Goal: Information Seeking & Learning: Learn about a topic

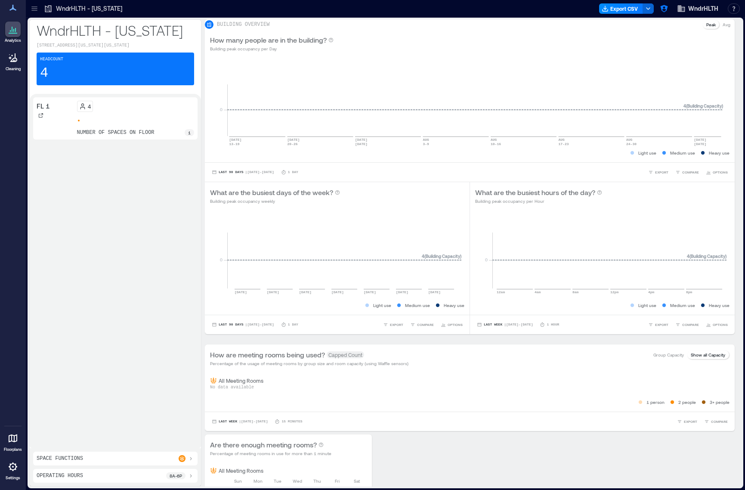
scroll to position [285, 0]
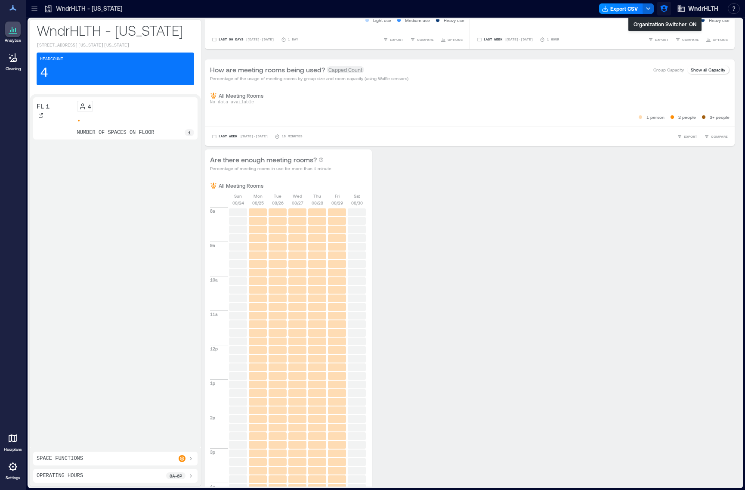
click at [661, 8] on icon "button" at bounding box center [663, 8] width 7 height 7
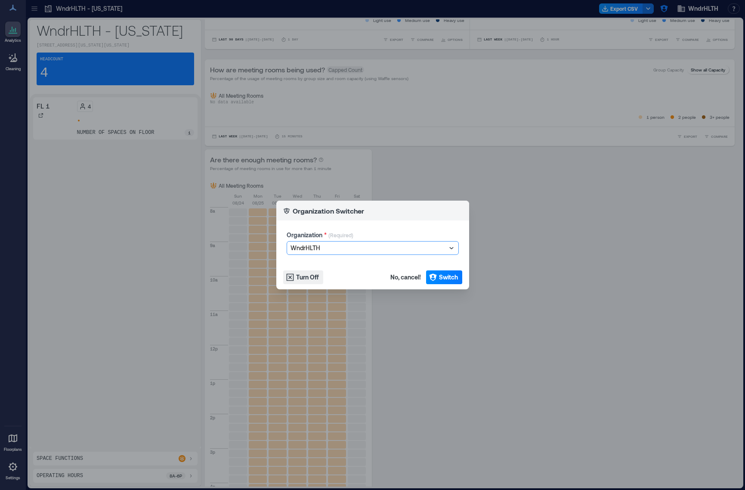
click at [349, 250] on div at bounding box center [368, 248] width 156 height 10
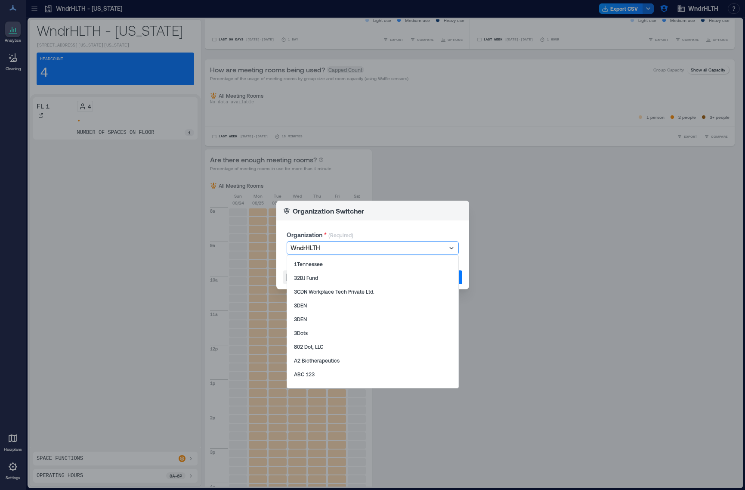
type input "*"
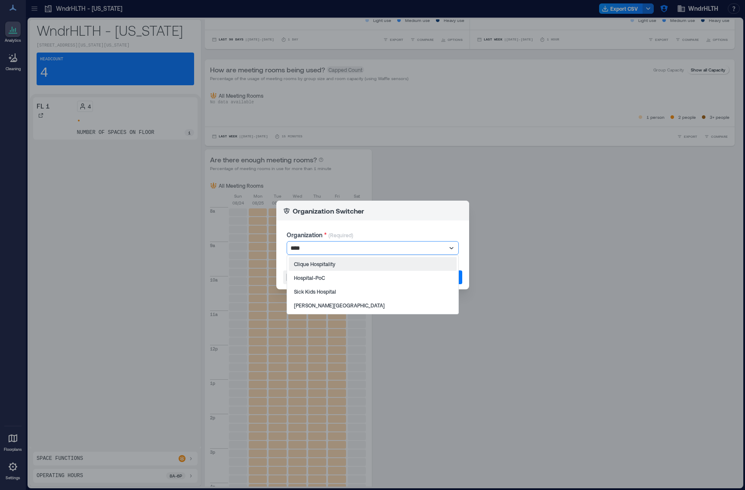
type input "*****"
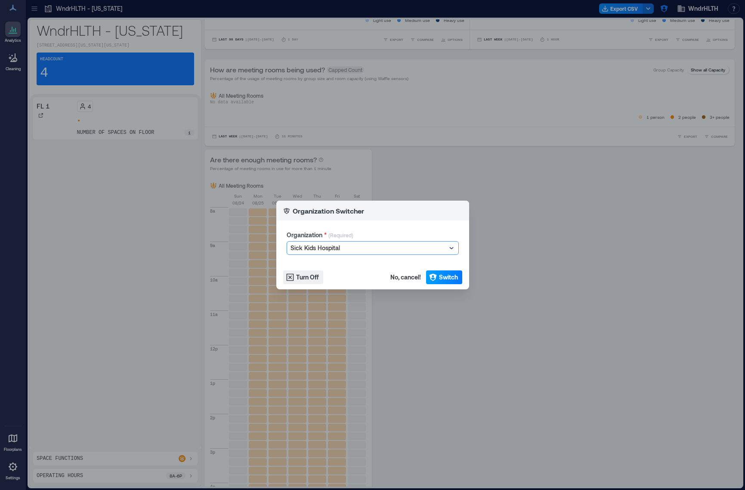
click at [440, 279] on span "Switch" at bounding box center [448, 277] width 19 height 9
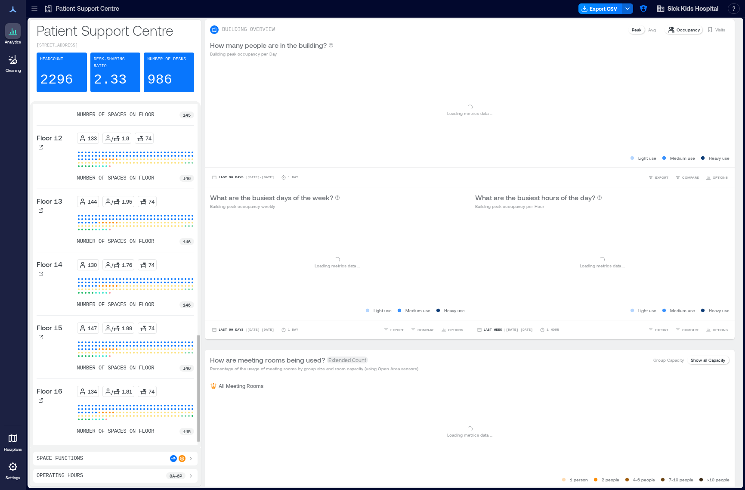
scroll to position [772, 0]
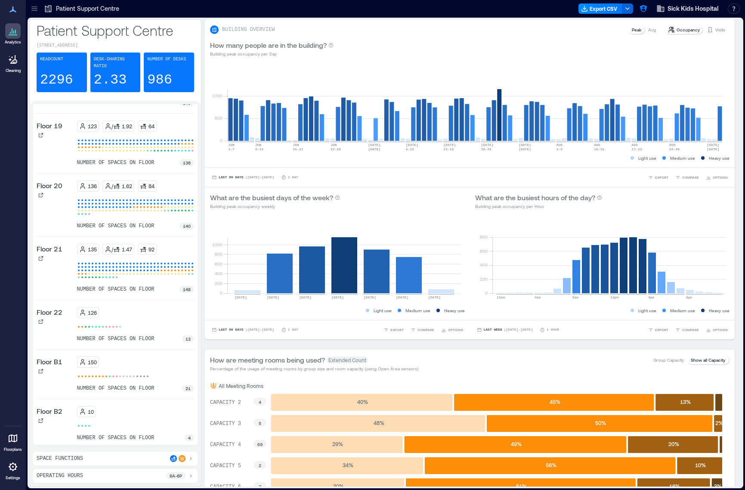
click at [35, 7] on icon at bounding box center [34, 6] width 6 height 1
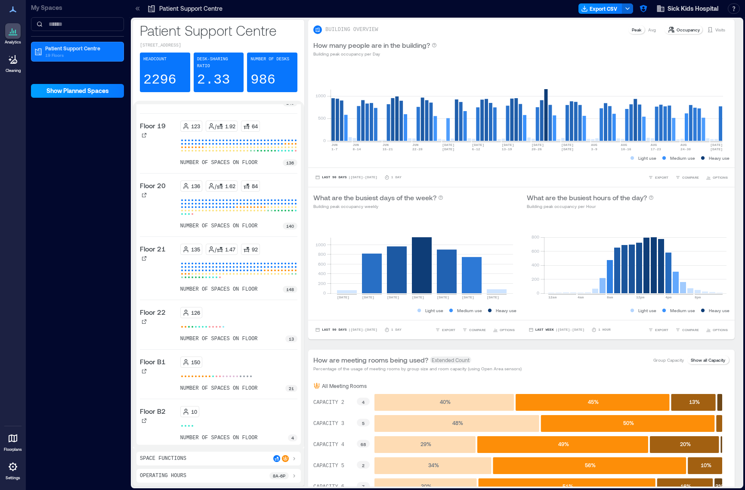
click at [113, 89] on button "Show Planned Spaces" at bounding box center [77, 91] width 93 height 14
click at [78, 49] on p "Patient Support Centre" at bounding box center [81, 48] width 72 height 7
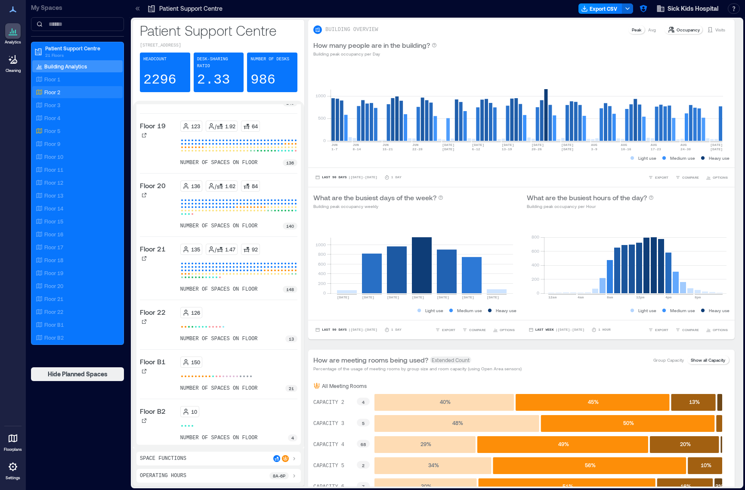
click at [64, 92] on div "Floor 2" at bounding box center [75, 92] width 83 height 9
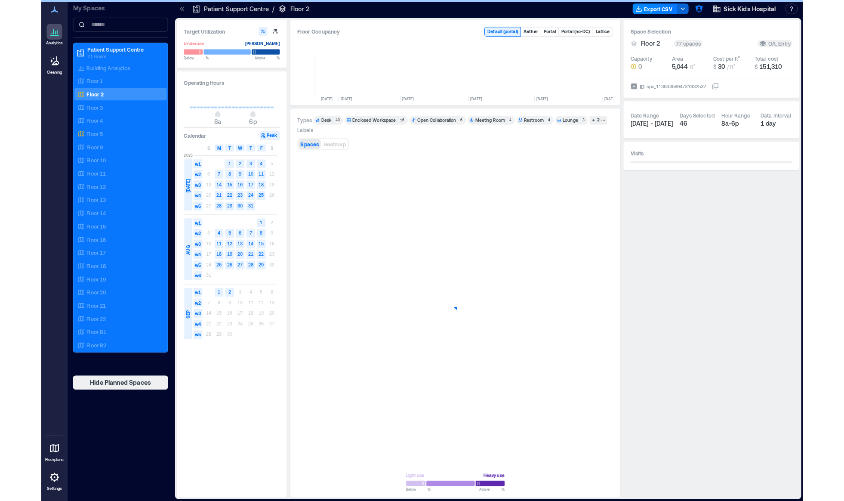
scroll to position [0, 1767]
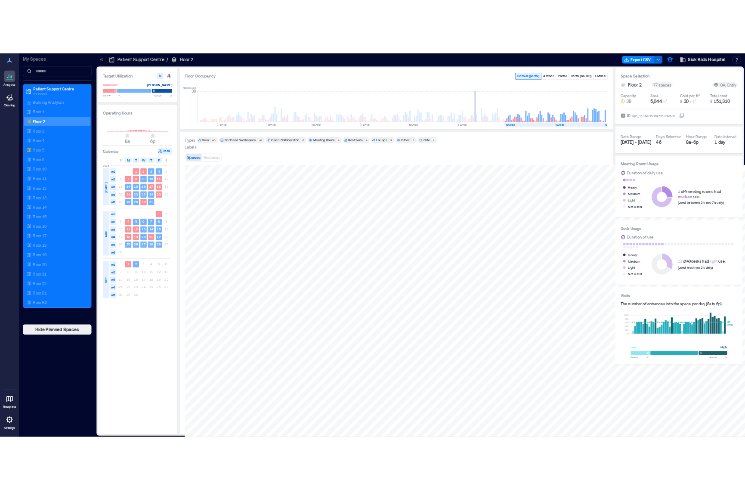
scroll to position [0, 1767]
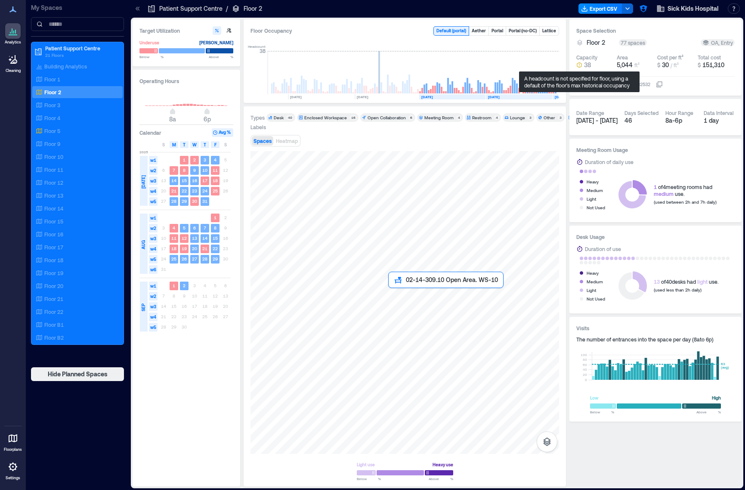
click at [392, 295] on div at bounding box center [404, 302] width 309 height 302
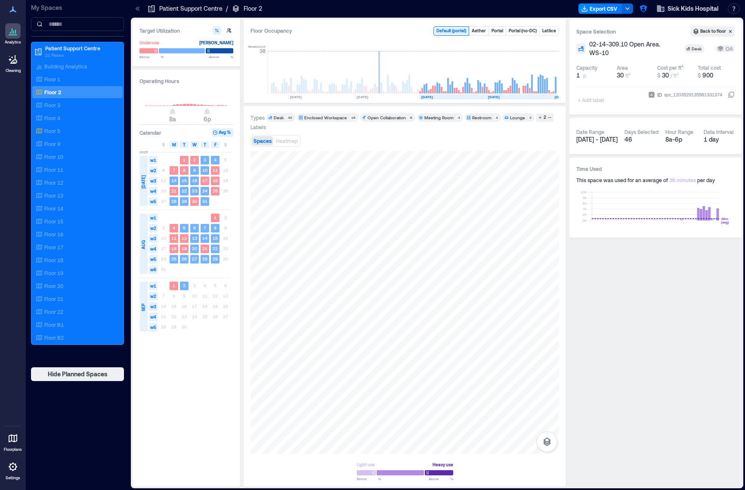
click at [586, 102] on div "+ Add label" at bounding box center [591, 94] width 31 height 23
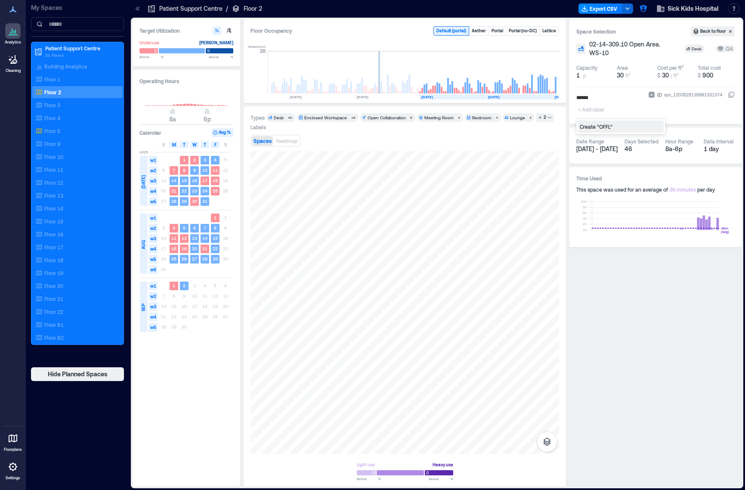
type input "*******"
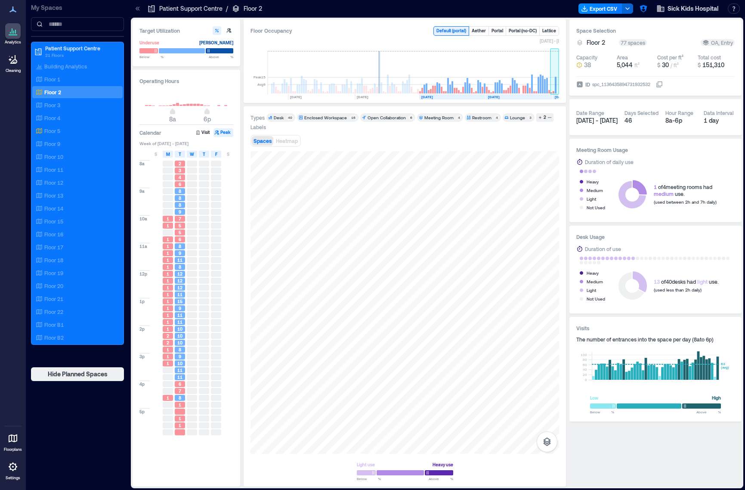
click at [553, 90] on rect at bounding box center [554, 72] width 9 height 43
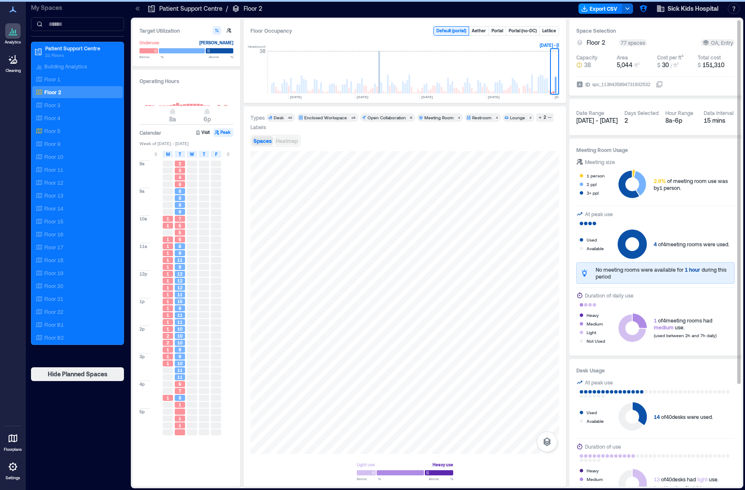
click at [287, 139] on span "Heatmap" at bounding box center [287, 141] width 22 height 6
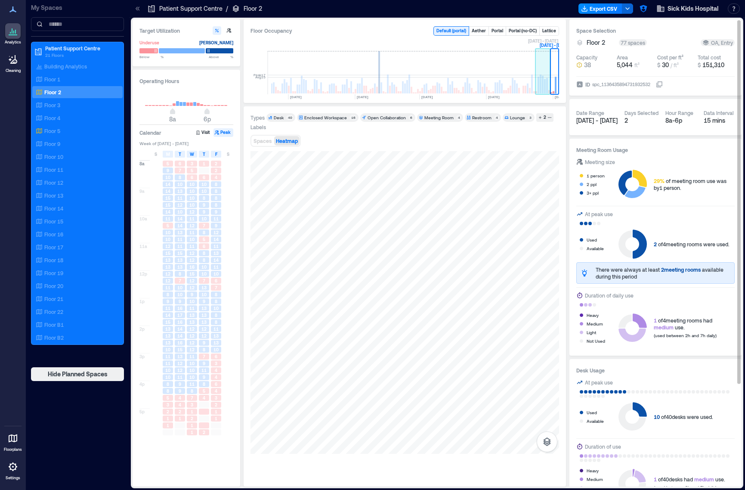
click at [546, 87] on rect at bounding box center [547, 85] width 2 height 15
click at [200, 302] on div "9" at bounding box center [204, 301] width 10 height 6
click at [202, 259] on div "8" at bounding box center [204, 260] width 10 height 6
click at [188, 258] on div "12" at bounding box center [192, 260] width 10 height 6
click at [184, 316] on div "17" at bounding box center [180, 315] width 10 height 6
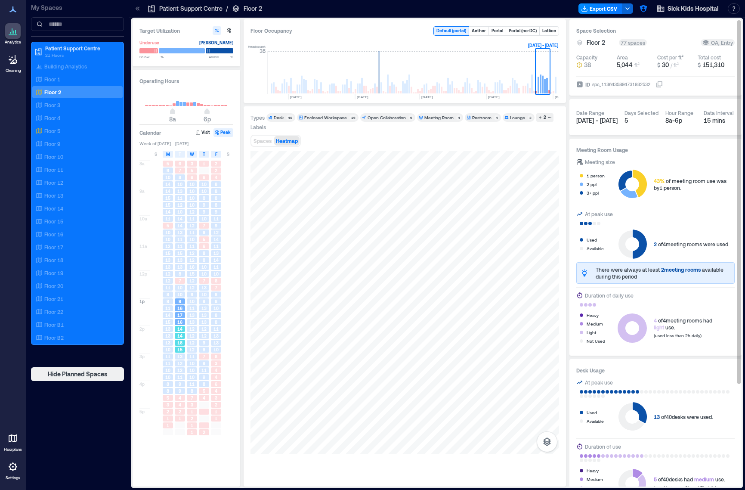
click at [185, 350] on div "15" at bounding box center [180, 349] width 10 height 6
click at [213, 355] on div "6" at bounding box center [216, 356] width 10 height 6
click at [208, 377] on div "9" at bounding box center [204, 377] width 10 height 6
click at [208, 296] on div "10" at bounding box center [204, 294] width 10 height 6
click at [207, 271] on div "10" at bounding box center [204, 274] width 10 height 6
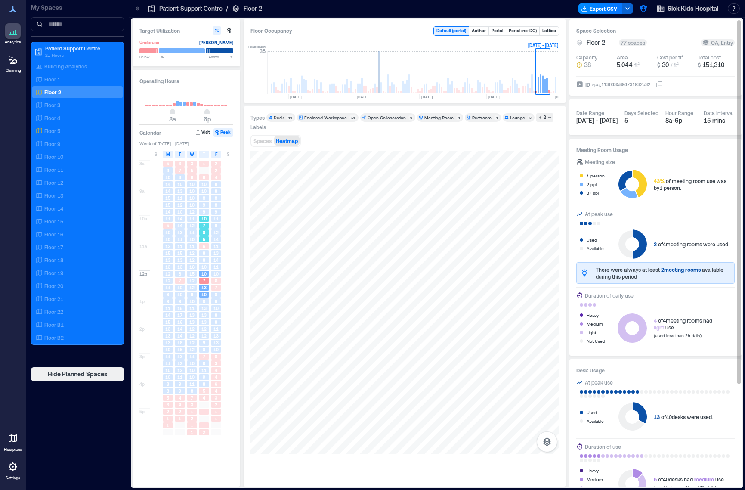
click at [205, 238] on div "5" at bounding box center [204, 239] width 10 height 6
click at [206, 265] on span "10" at bounding box center [203, 267] width 5 height 6
click at [206, 283] on div "7" at bounding box center [204, 281] width 10 height 6
click at [189, 275] on div "15" at bounding box center [192, 274] width 10 height 6
click at [88, 216] on div "Floor 15" at bounding box center [77, 221] width 90 height 12
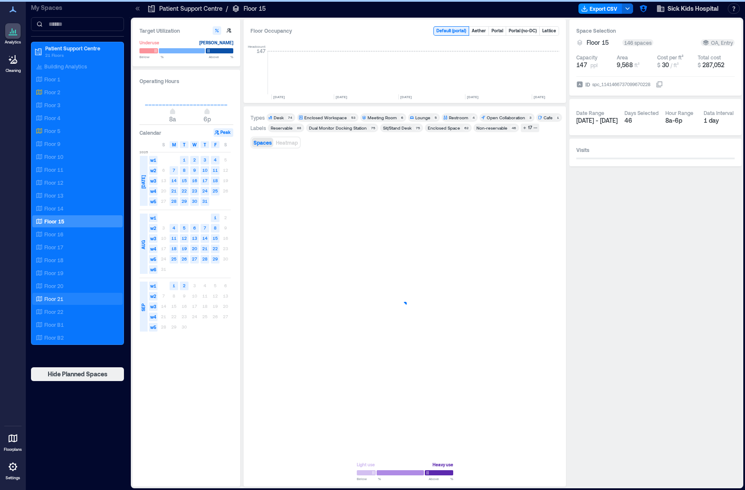
scroll to position [0, 1222]
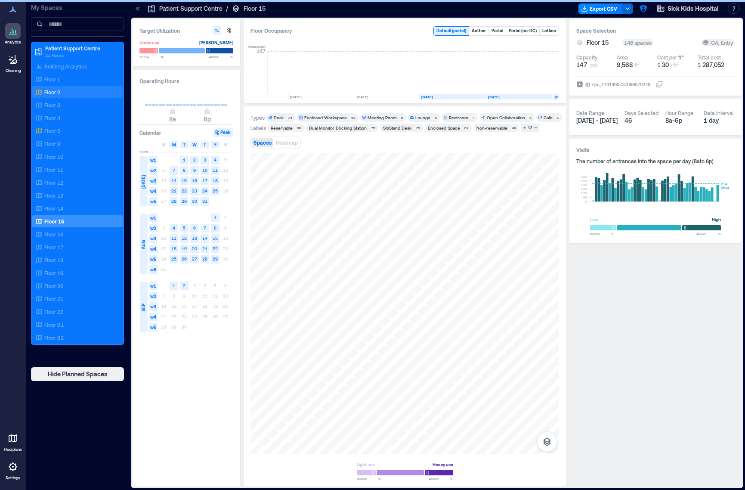
click at [62, 97] on div "Floor 2" at bounding box center [77, 92] width 90 height 12
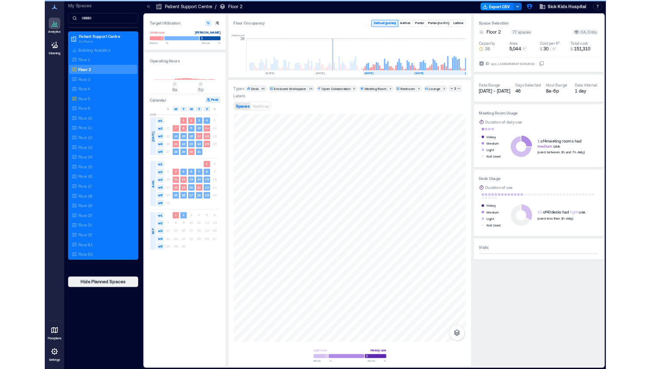
scroll to position [0, 1767]
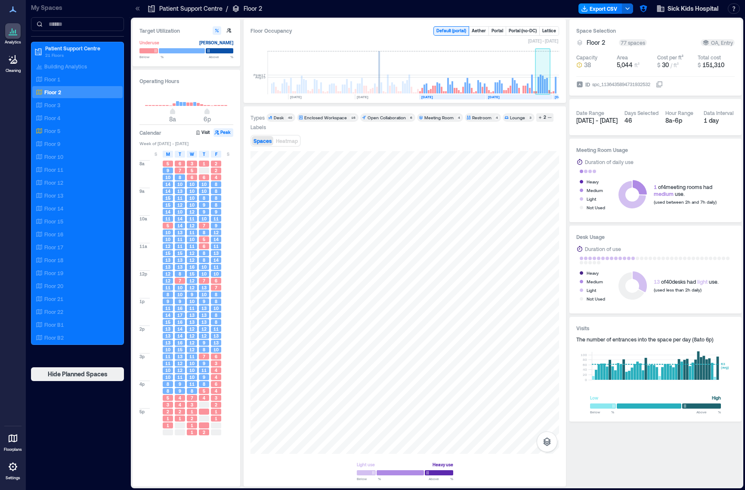
click at [544, 89] on rect at bounding box center [545, 86] width 2 height 15
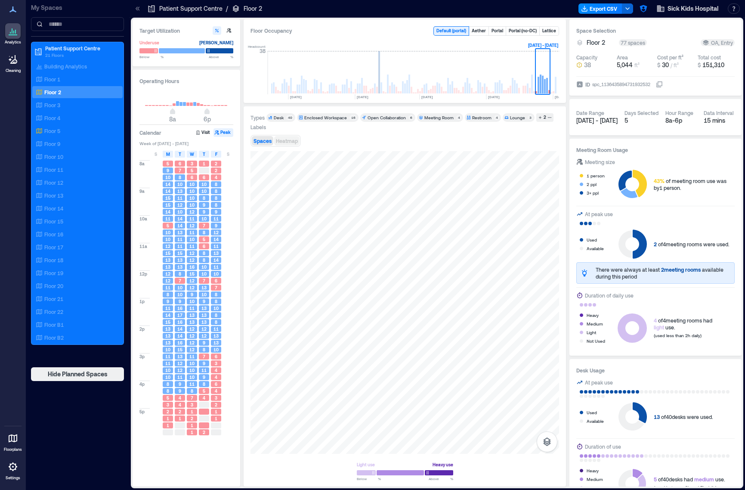
click at [290, 142] on span "Heatmap" at bounding box center [287, 141] width 22 height 6
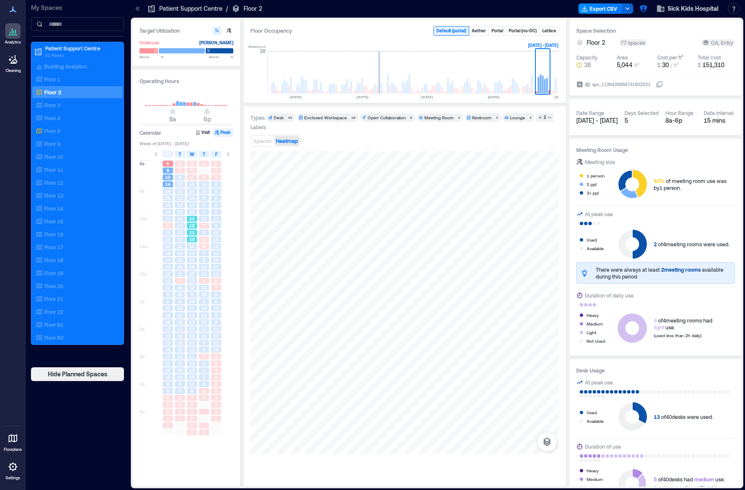
click at [187, 230] on div "11" at bounding box center [192, 232] width 10 height 6
click at [181, 246] on span "11" at bounding box center [179, 246] width 5 height 6
click at [195, 293] on div "9" at bounding box center [192, 294] width 10 height 6
click at [196, 324] on div "13" at bounding box center [192, 322] width 10 height 6
click at [196, 345] on div "12" at bounding box center [192, 343] width 10 height 6
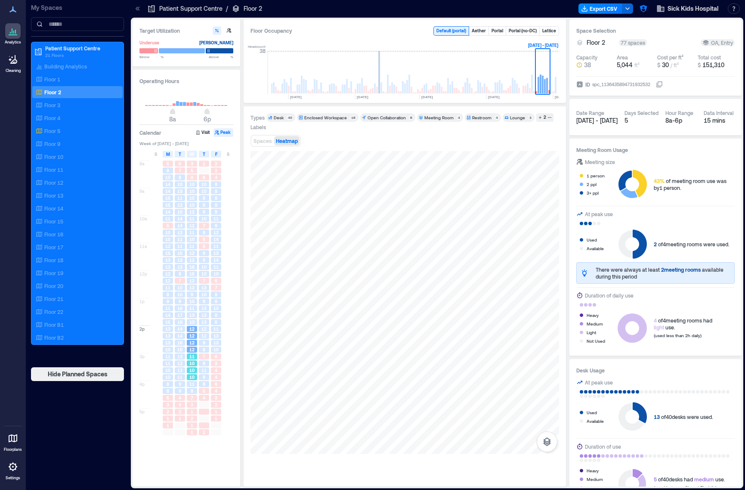
click at [188, 358] on div "11" at bounding box center [192, 356] width 10 height 6
click at [203, 335] on span "12" at bounding box center [203, 336] width 5 height 6
click at [205, 286] on span "13" at bounding box center [203, 287] width 5 height 6
click at [201, 237] on div "5" at bounding box center [204, 239] width 10 height 6
click at [201, 192] on span "10" at bounding box center [203, 191] width 5 height 6
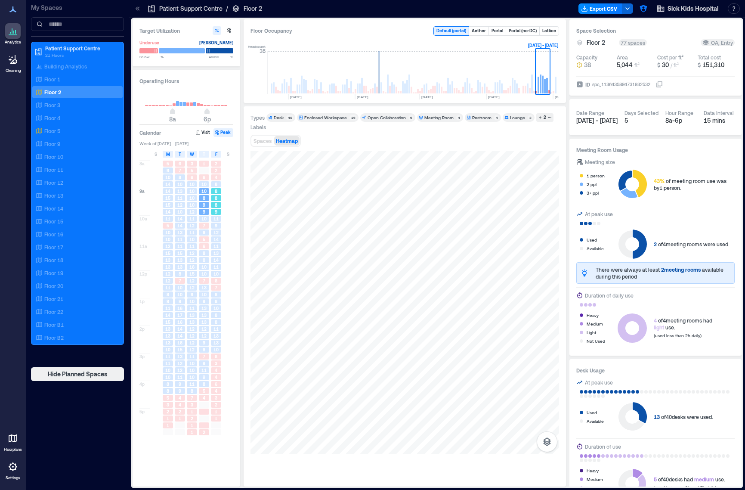
click at [215, 198] on span "8" at bounding box center [216, 198] width 3 height 6
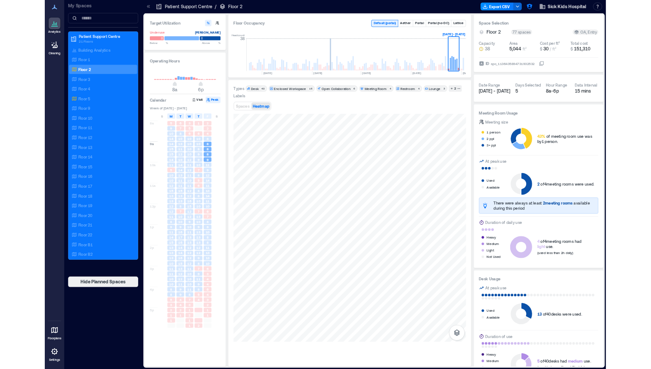
scroll to position [0, 1861]
